Goal: Task Accomplishment & Management: Use online tool/utility

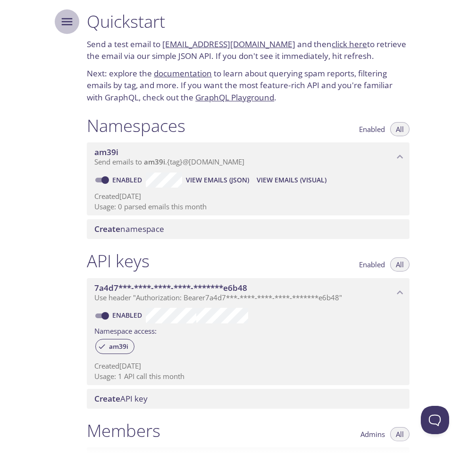
click at [66, 16] on icon "Menu" at bounding box center [67, 22] width 14 height 14
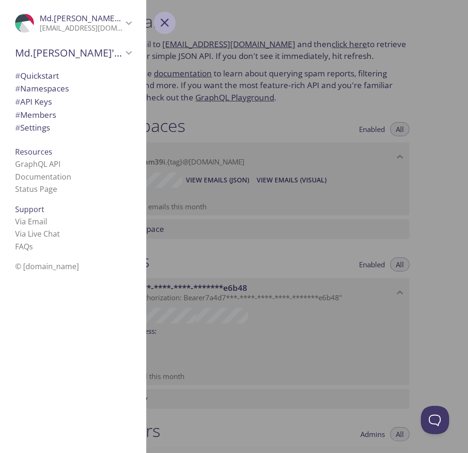
click at [166, 25] on icon "Menu" at bounding box center [164, 23] width 14 height 14
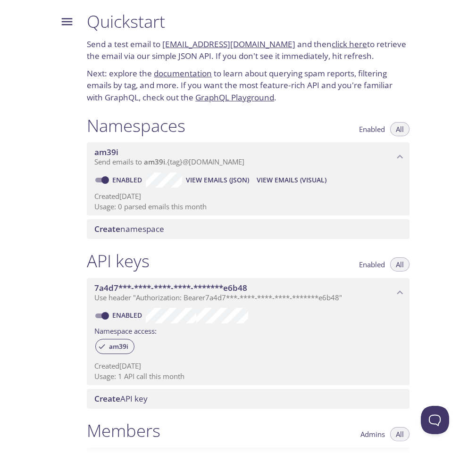
click at [152, 231] on span "Create namespace" at bounding box center [129, 229] width 70 height 11
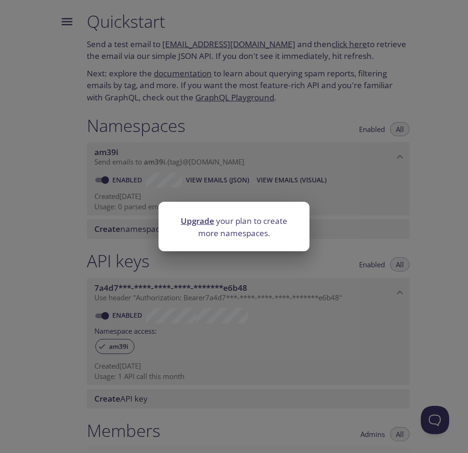
click at [428, 196] on div "Upgrade your plan to create more namespaces." at bounding box center [234, 226] width 468 height 453
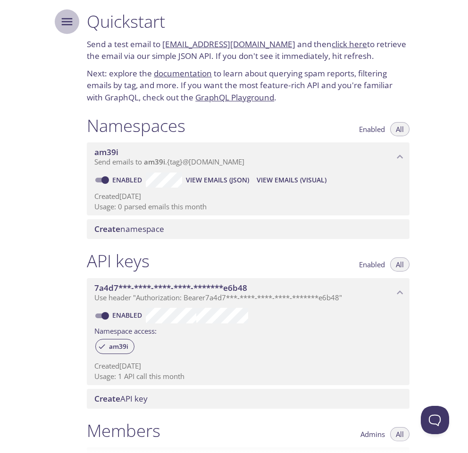
click at [65, 23] on icon "Menu" at bounding box center [67, 22] width 14 height 14
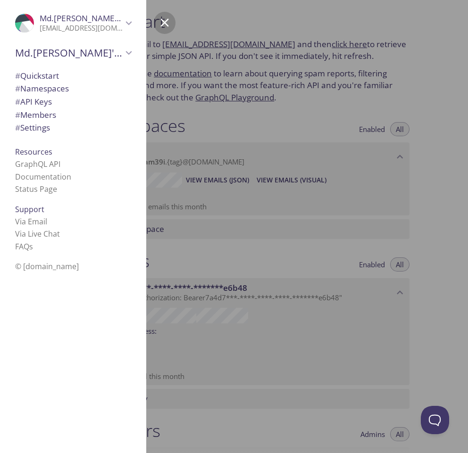
click at [290, 129] on div at bounding box center [313, 226] width 468 height 453
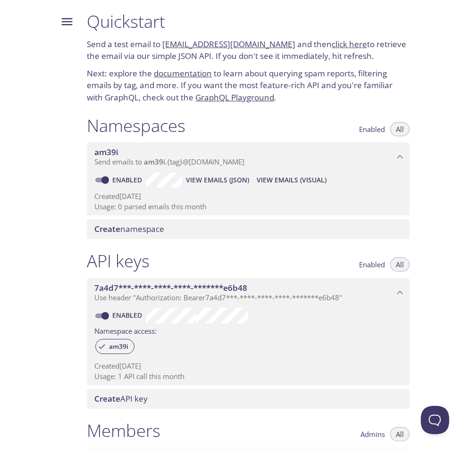
click at [351, 44] on link "click here" at bounding box center [348, 44] width 35 height 11
click at [293, 184] on span "View Emails (Visual)" at bounding box center [292, 179] width 70 height 11
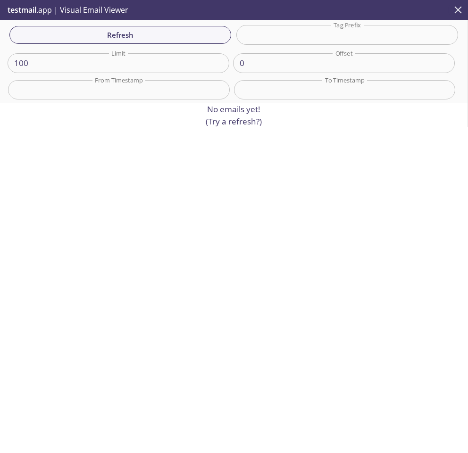
click at [455, 7] on icon "close" at bounding box center [458, 9] width 7 height 7
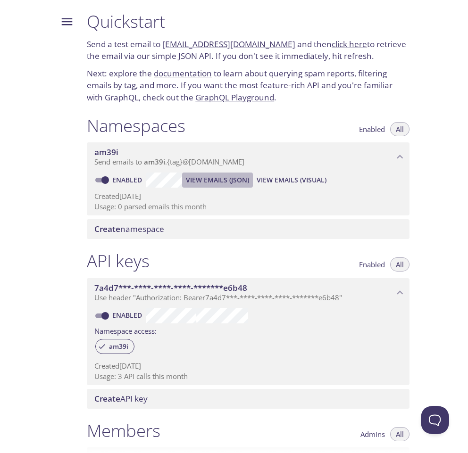
click at [220, 176] on span "View Emails (JSON)" at bounding box center [217, 179] width 63 height 11
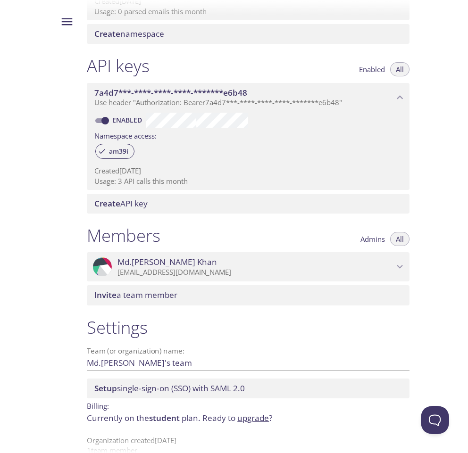
scroll to position [209, 0]
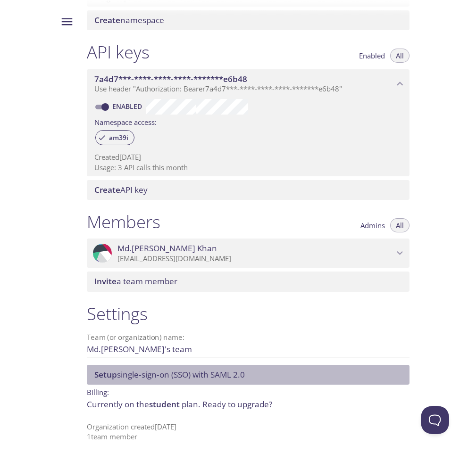
click at [113, 376] on span "Setup" at bounding box center [105, 374] width 23 height 11
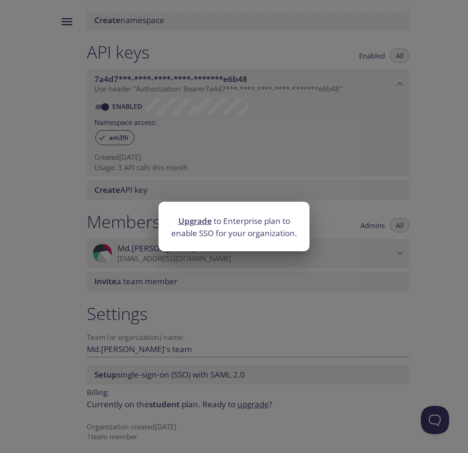
click at [113, 376] on div "Upgrade to Enterprise plan to enable SSO for your organization." at bounding box center [234, 226] width 468 height 453
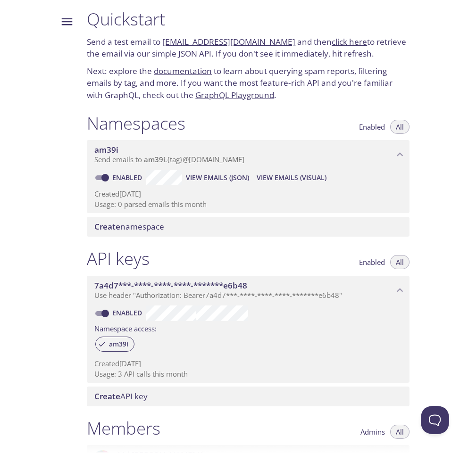
scroll to position [0, 0]
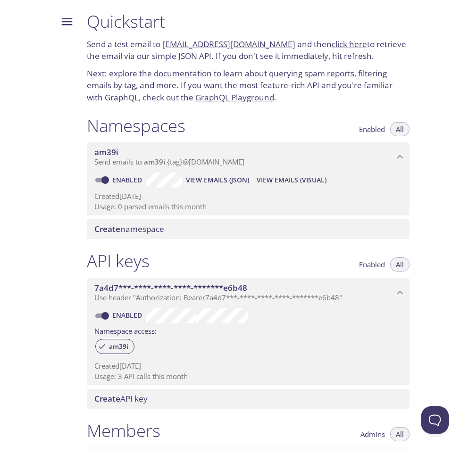
click at [47, 219] on div at bounding box center [63, 226] width 32 height 453
